Goal: Find specific page/section: Find specific page/section

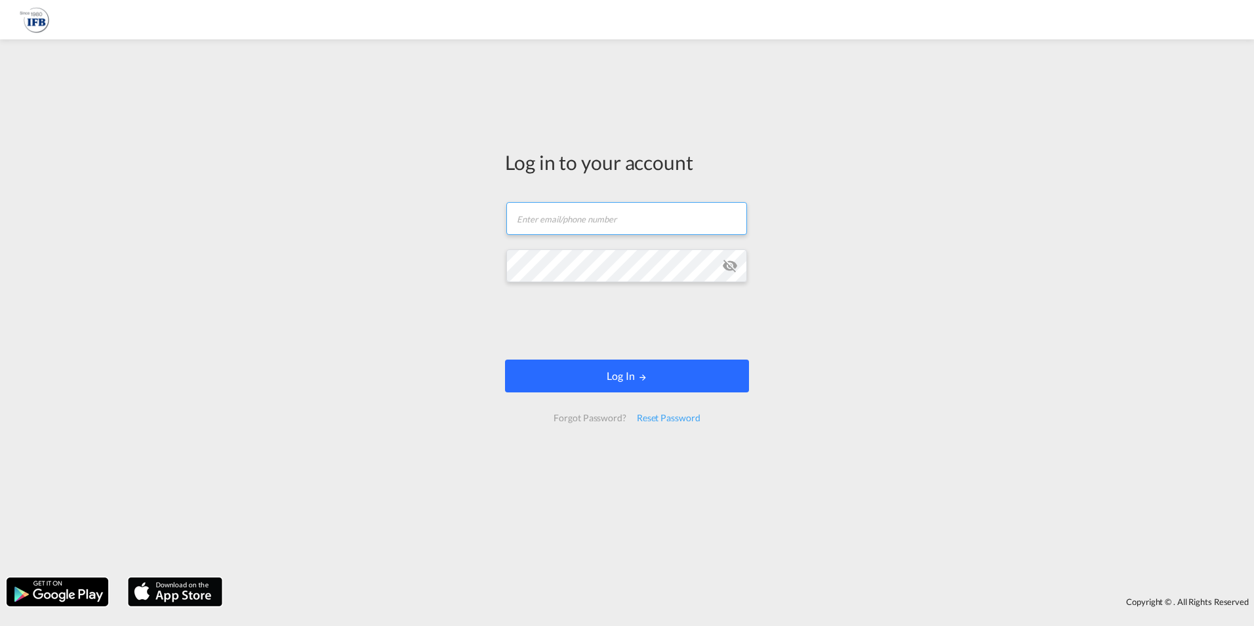
type input "[EMAIL_ADDRESS][DOMAIN_NAME]"
click at [595, 375] on button "Log In" at bounding box center [627, 375] width 244 height 33
